Goal: Navigation & Orientation: Find specific page/section

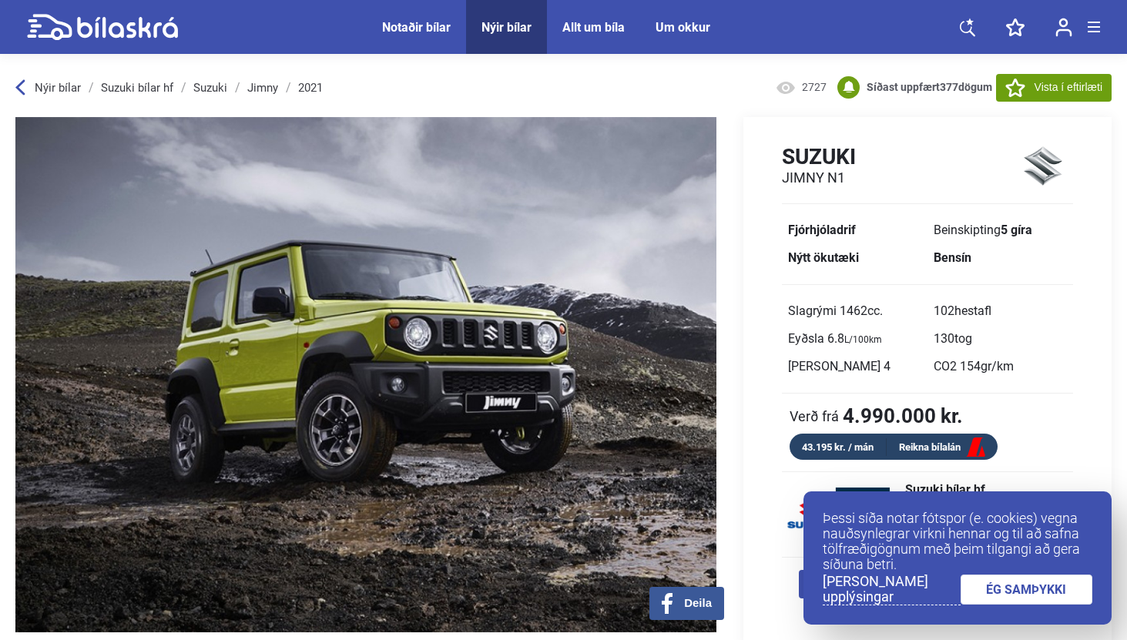
click at [1019, 570] on p "Þessi síða notar fótspor (e. cookies) vegna nauðsynlegrar virkni hennar og til …" at bounding box center [958, 542] width 270 height 62
click at [1019, 582] on link "ÉG SAMÞYKKI" at bounding box center [1027, 590] width 133 height 30
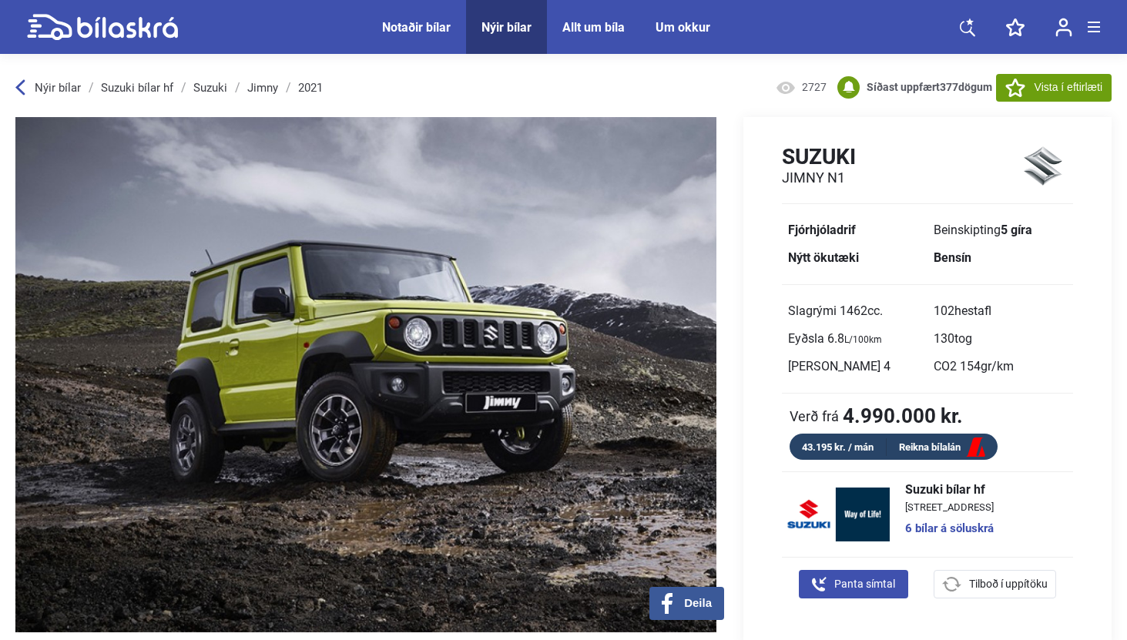
click at [403, 27] on div "Notaðir bílar" at bounding box center [416, 27] width 69 height 15
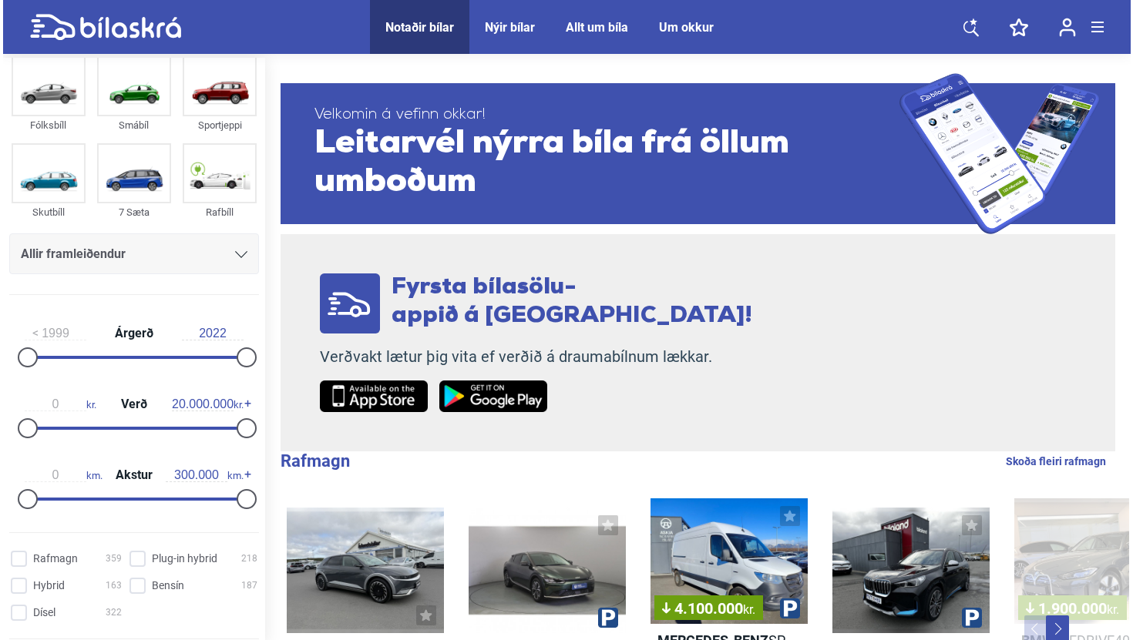
scroll to position [35, 0]
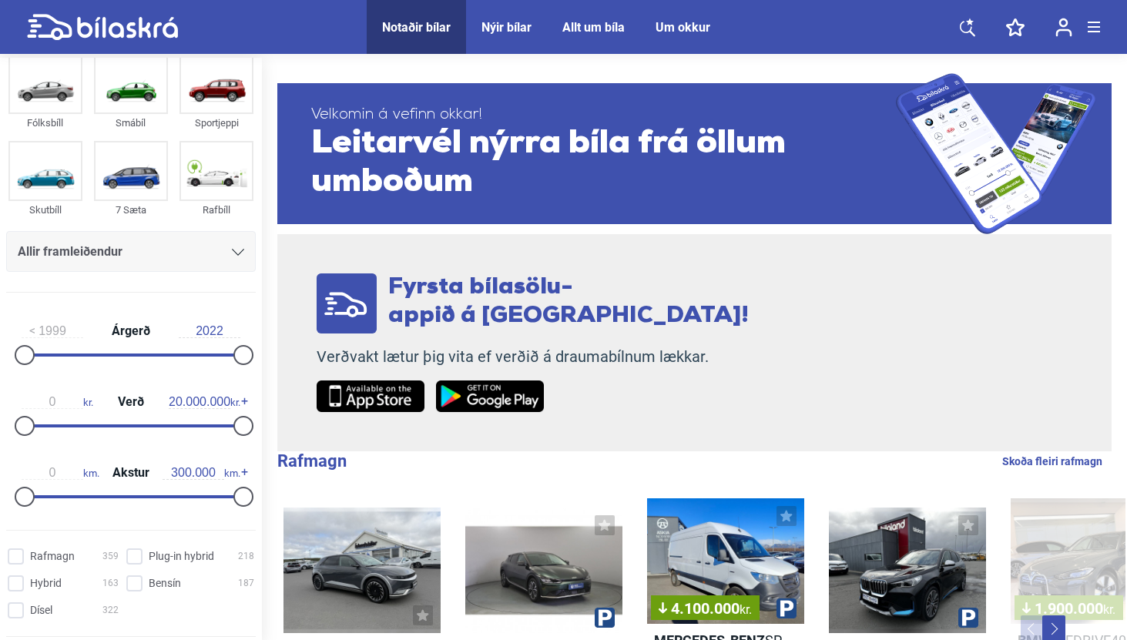
click at [974, 27] on icon at bounding box center [967, 27] width 15 height 19
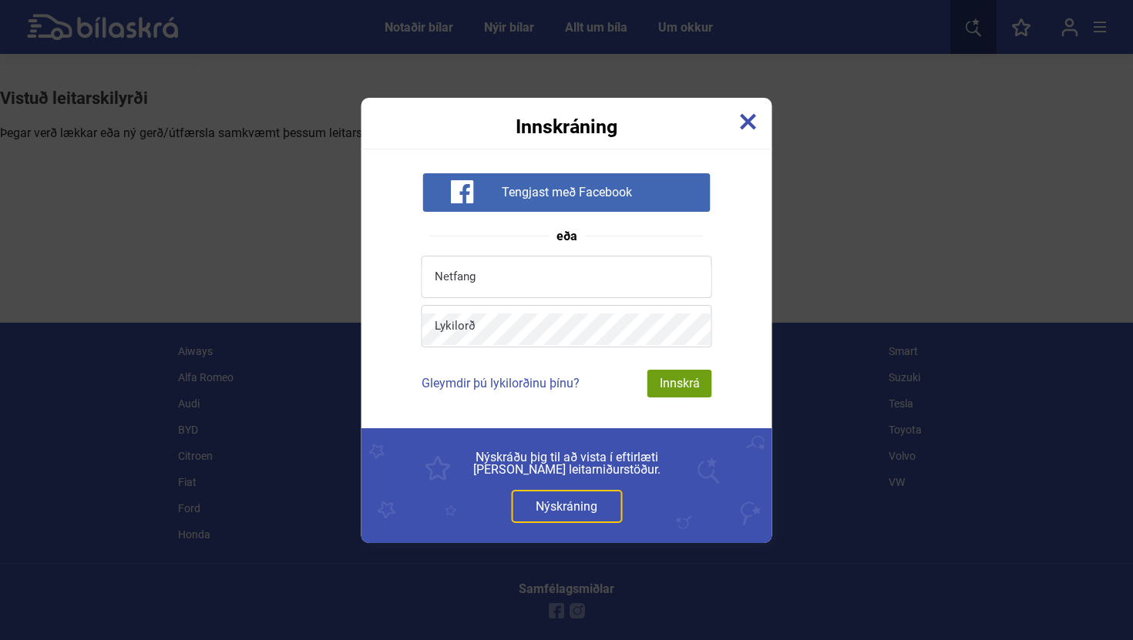
click at [772, 103] on div "Innskráning Tengjast með Facebook eða Netfang Lykilorð Gleymdir þú lykilorðinu …" at bounding box center [566, 320] width 1133 height 640
